Goal: Task Accomplishment & Management: Manage account settings

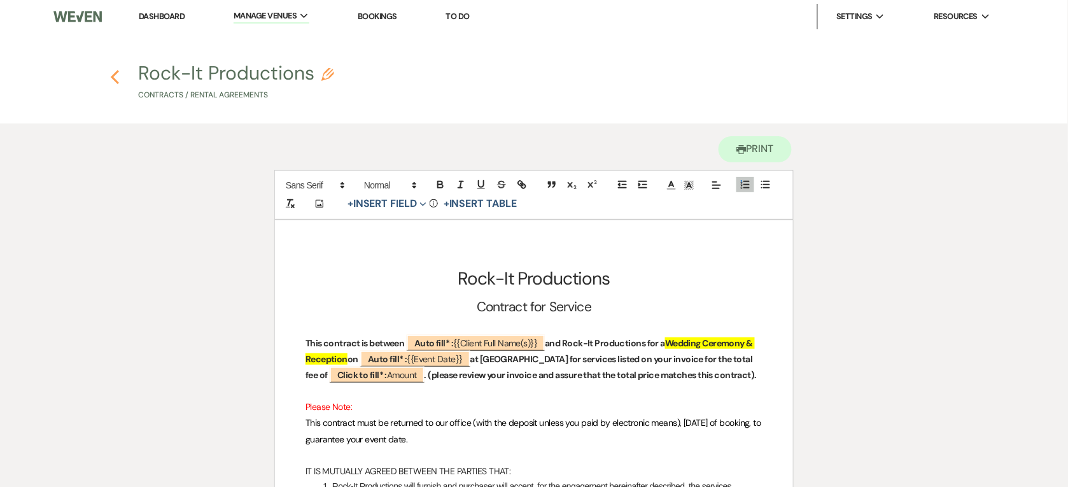
click at [118, 80] on icon "Previous" at bounding box center [115, 76] width 10 height 15
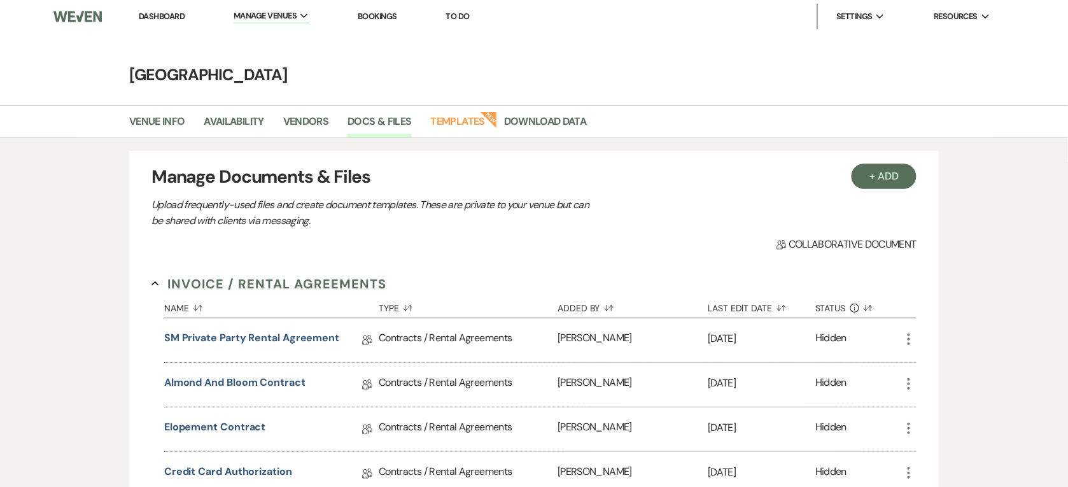
drag, startPoint x: 146, startPoint y: 11, endPoint x: 145, endPoint y: 24, distance: 12.2
click at [146, 11] on link "Dashboard" at bounding box center [162, 16] width 46 height 11
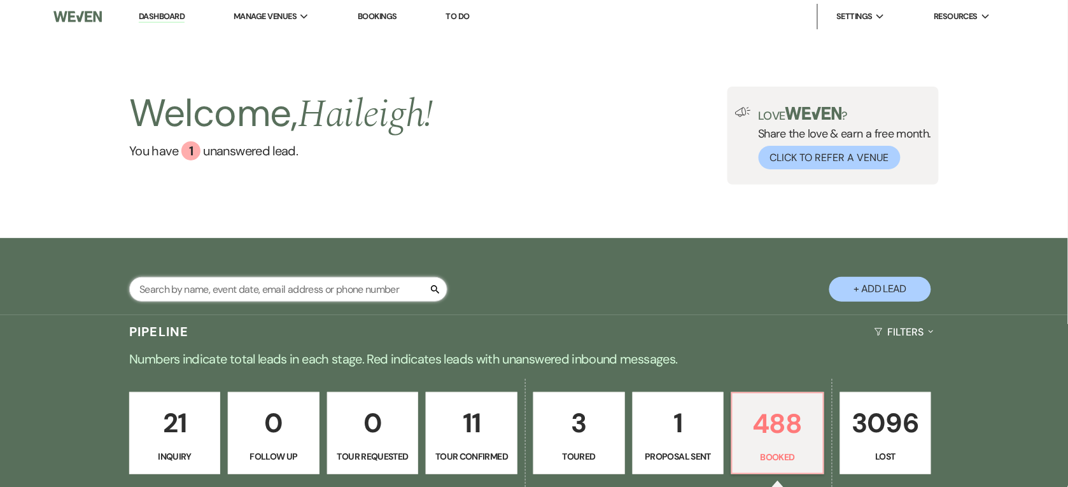
click at [215, 281] on input "text" at bounding box center [288, 289] width 318 height 25
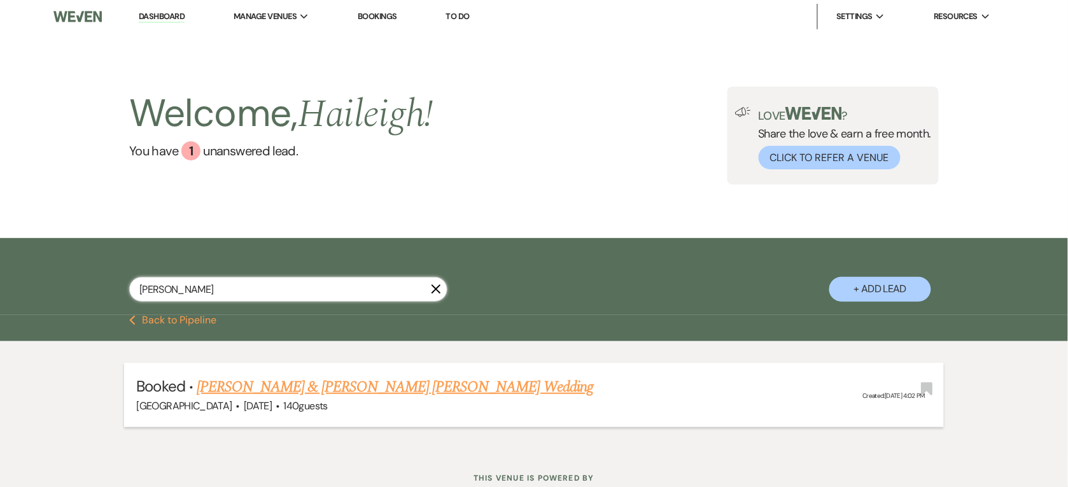
type input "[PERSON_NAME]"
click at [269, 392] on link "[PERSON_NAME] & [PERSON_NAME] [PERSON_NAME] Wedding" at bounding box center [395, 386] width 396 height 23
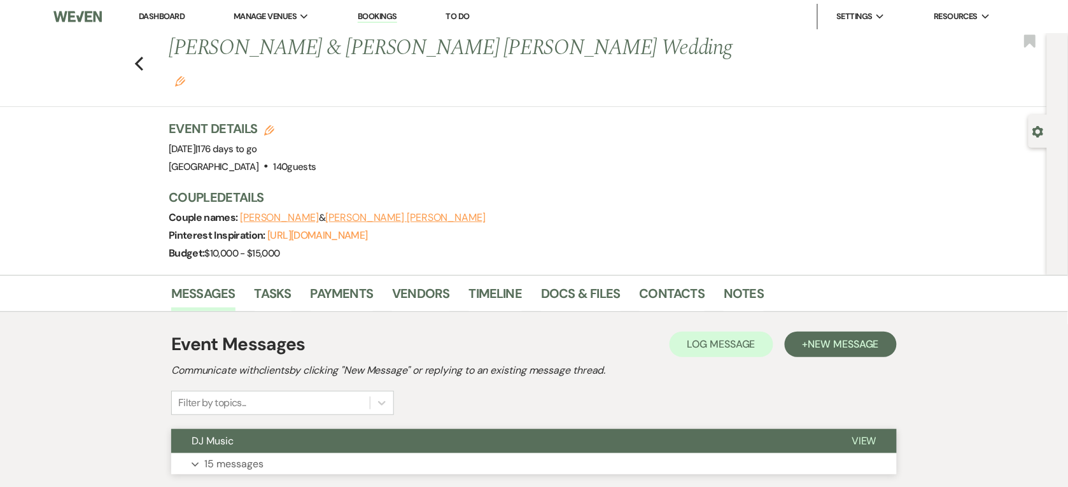
click at [269, 429] on button "DJ Music" at bounding box center [501, 441] width 660 height 24
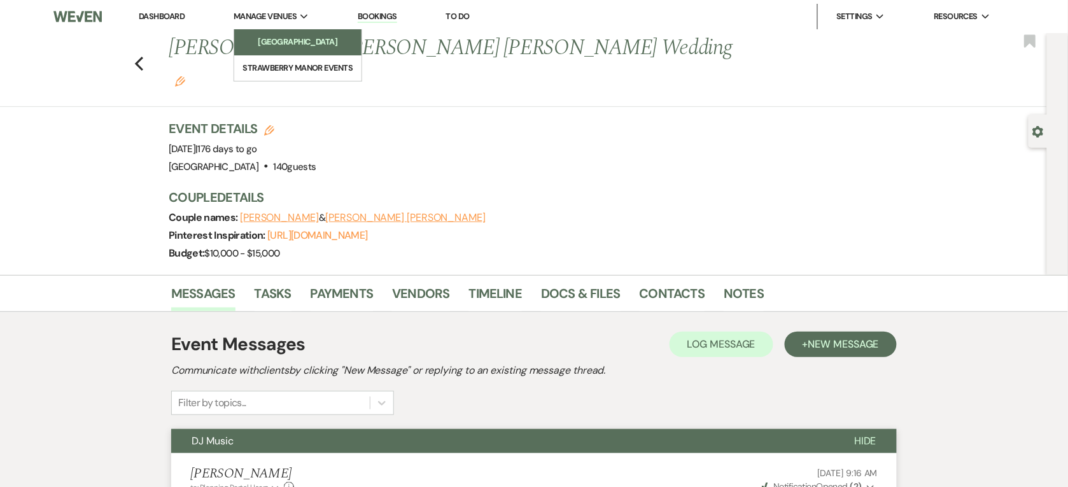
click at [262, 42] on li "[GEOGRAPHIC_DATA]" at bounding box center [298, 42] width 115 height 13
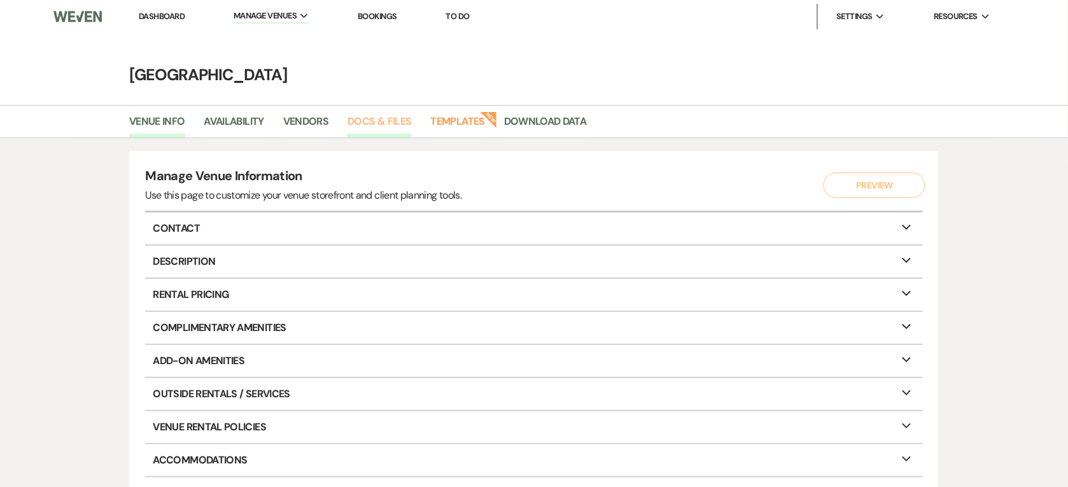
click at [361, 125] on link "Docs & Files" at bounding box center [379, 125] width 64 height 24
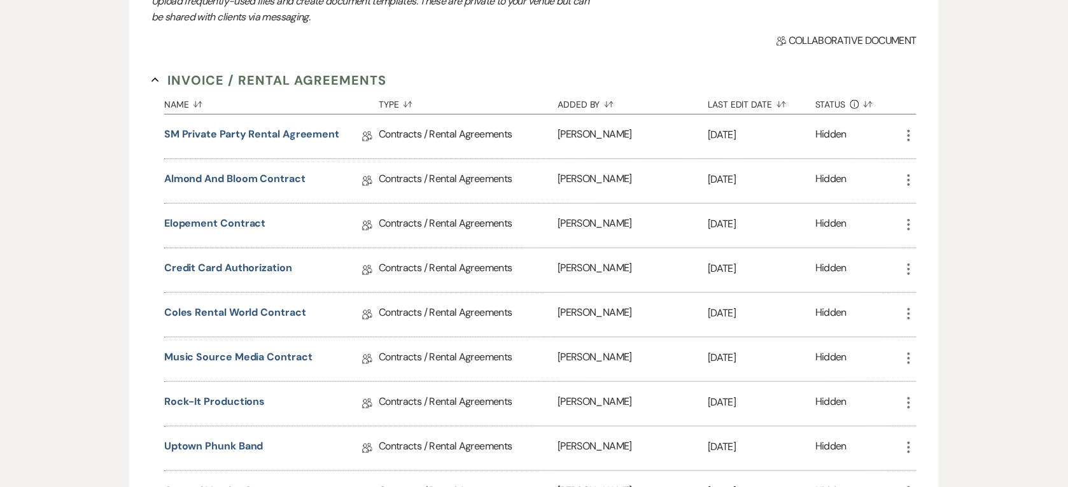
scroll to position [239, 0]
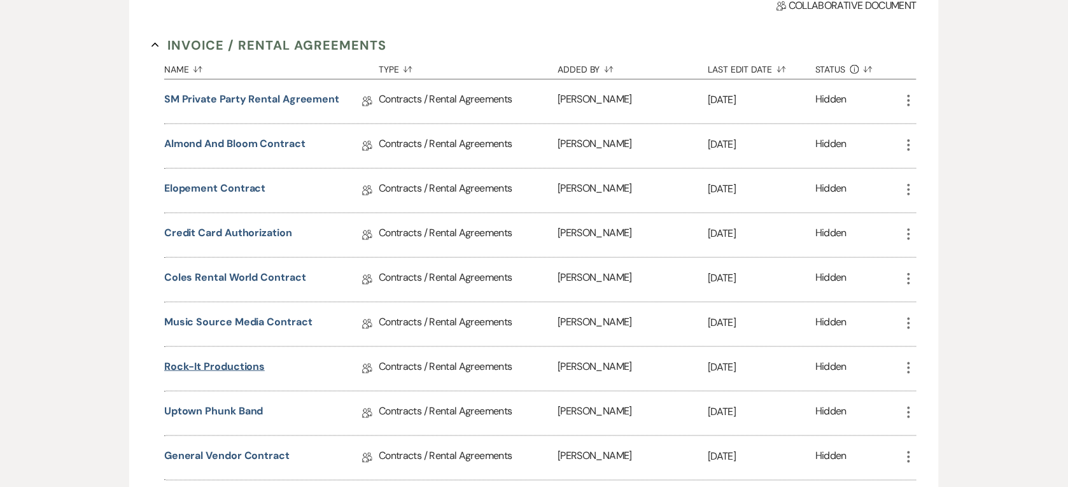
click at [229, 363] on link "Rock-It Productions" at bounding box center [214, 369] width 101 height 20
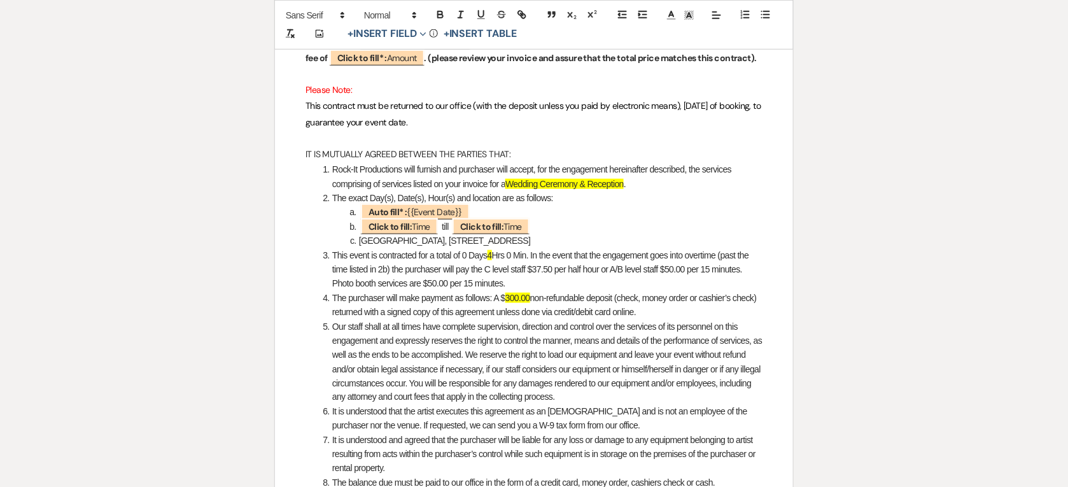
scroll to position [318, 0]
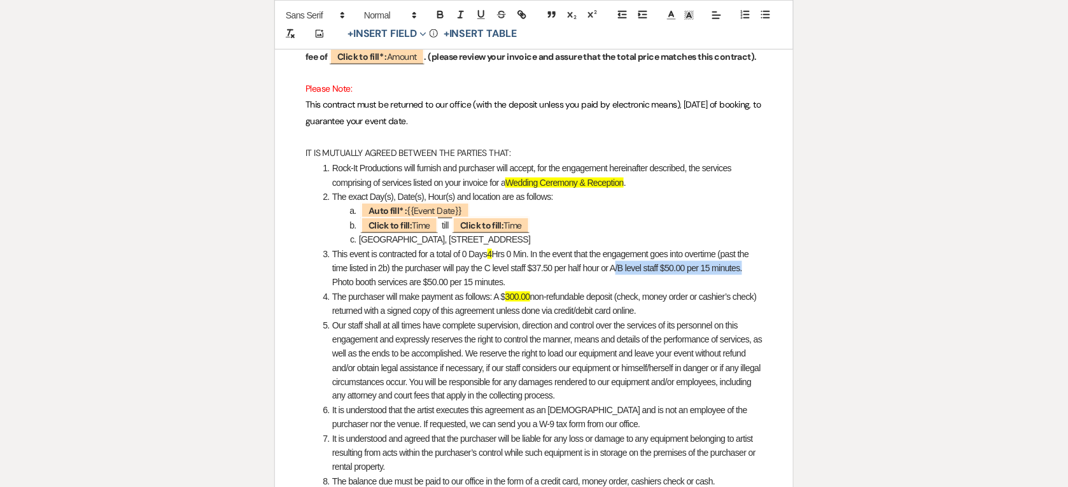
drag, startPoint x: 611, startPoint y: 267, endPoint x: 741, endPoint y: 269, distance: 130.5
click at [741, 269] on li "This event is contracted for a total of 0 Days 4 Hrs 0 Min. In the event that t…" at bounding box center [541, 268] width 444 height 43
copy li "A/B level staff $50.00 per 15 minutes"
